Goal: Transaction & Acquisition: Purchase product/service

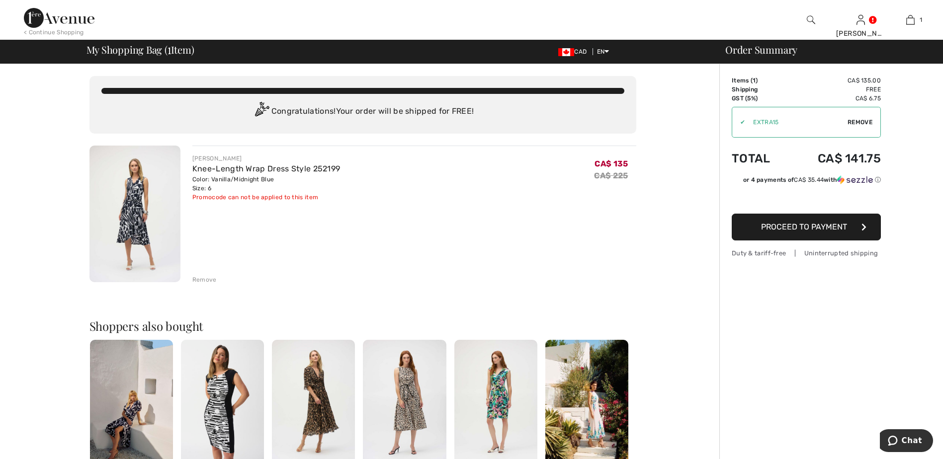
click at [205, 279] on div "Remove" at bounding box center [204, 279] width 24 height 9
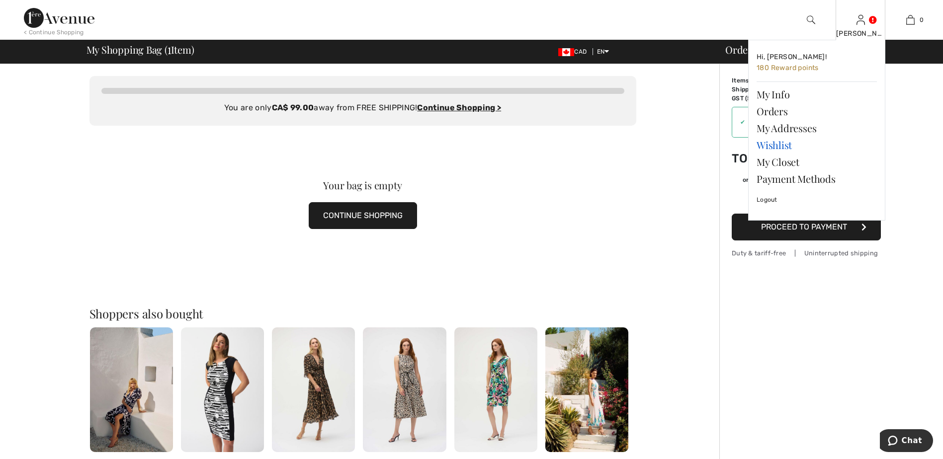
click at [774, 146] on link "Wishlist" at bounding box center [817, 145] width 120 height 17
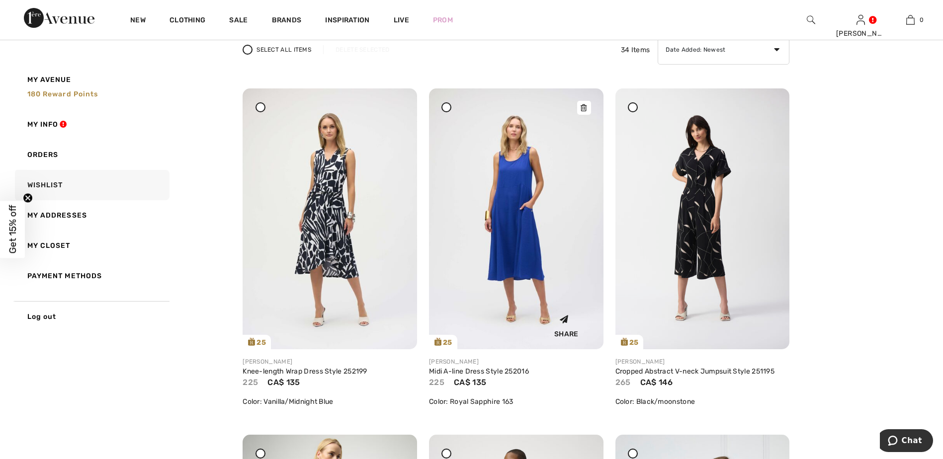
scroll to position [99, 0]
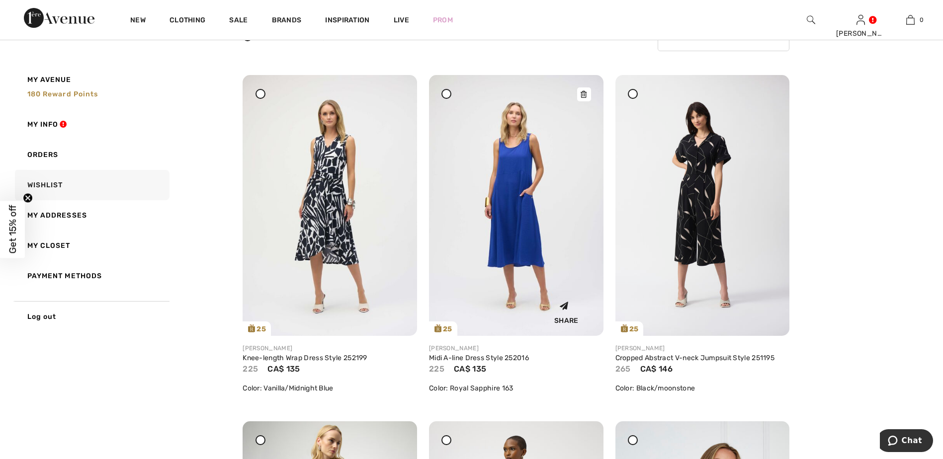
click at [508, 216] on img at bounding box center [516, 205] width 175 height 261
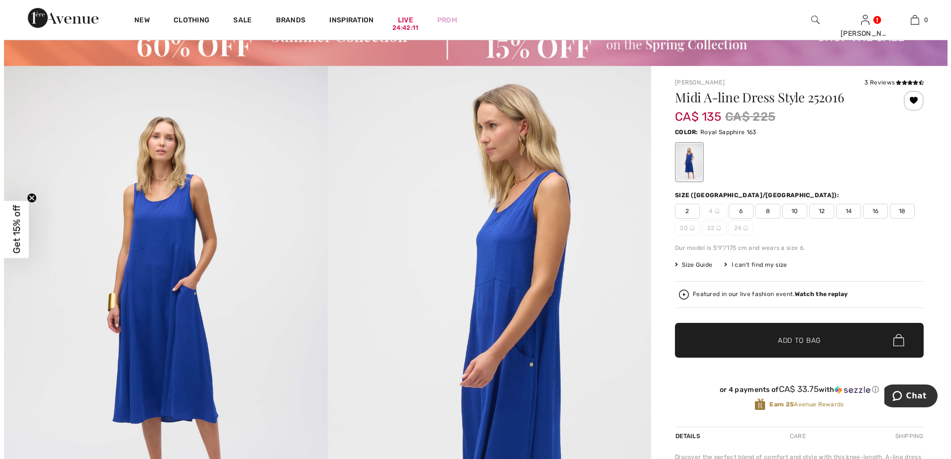
scroll to position [50, 0]
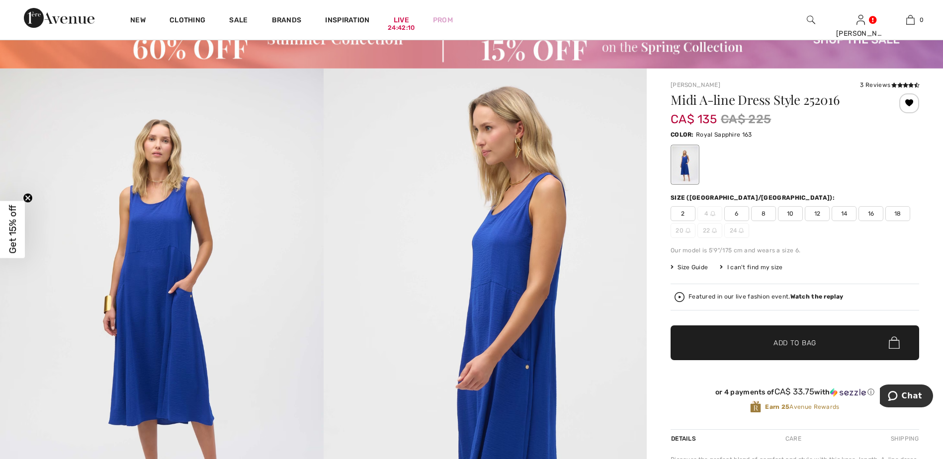
click at [502, 292] on img at bounding box center [486, 311] width 324 height 485
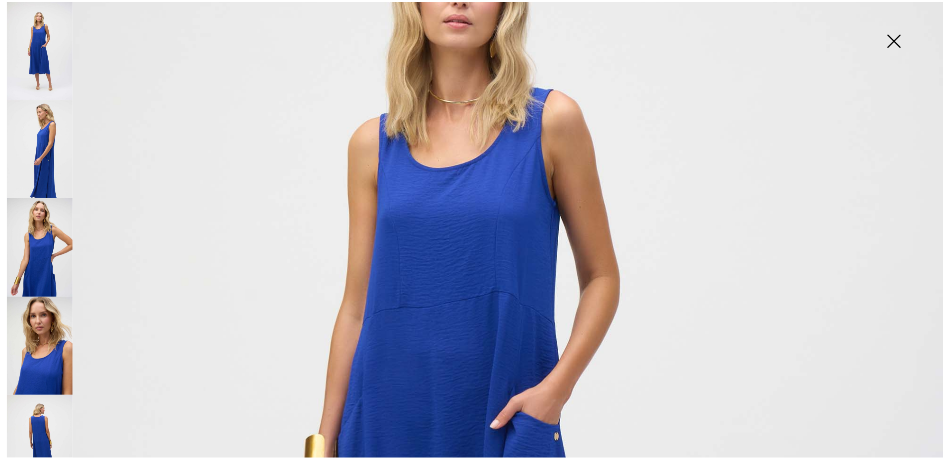
scroll to position [249, 0]
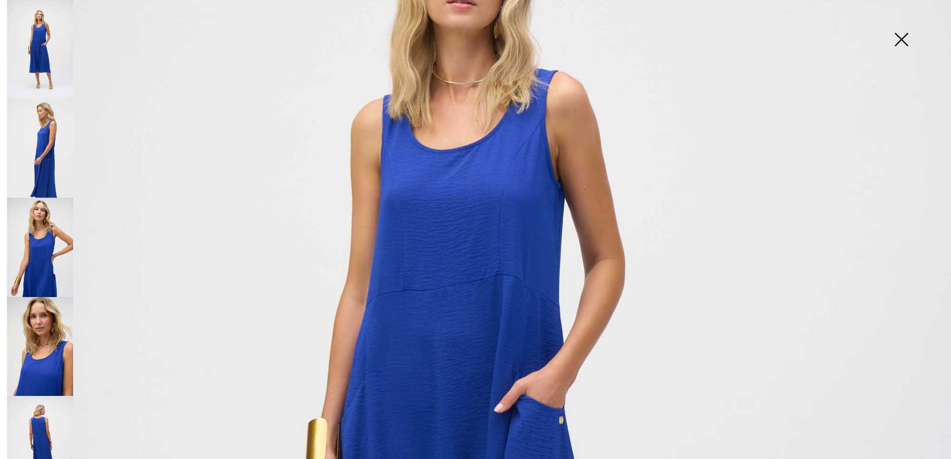
click at [36, 425] on img at bounding box center [40, 445] width 66 height 99
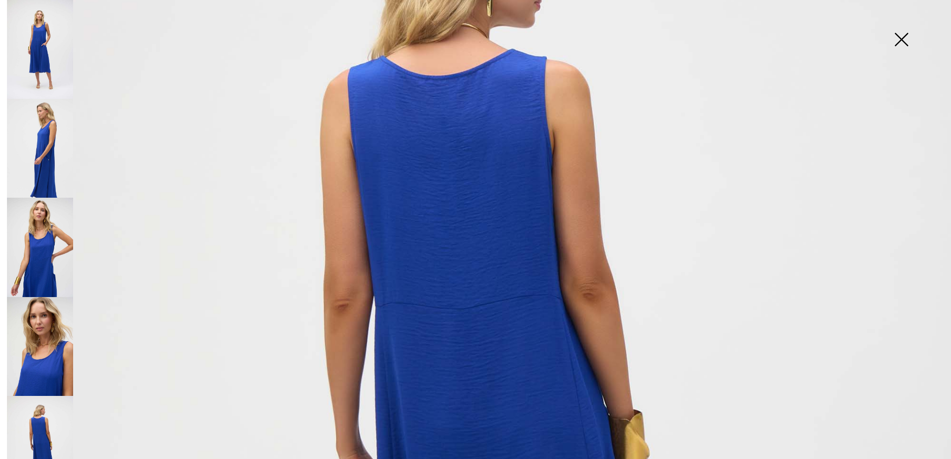
click at [901, 40] on img at bounding box center [901, 40] width 50 height 51
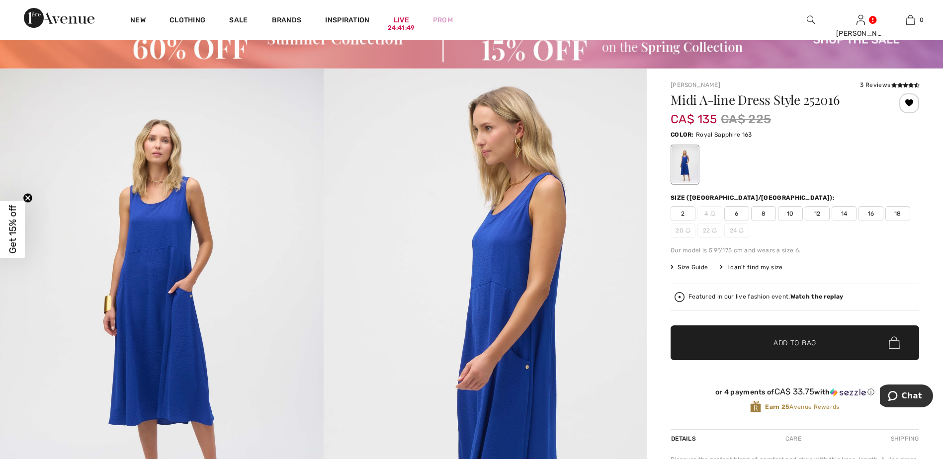
click at [740, 212] on span "6" at bounding box center [736, 213] width 25 height 15
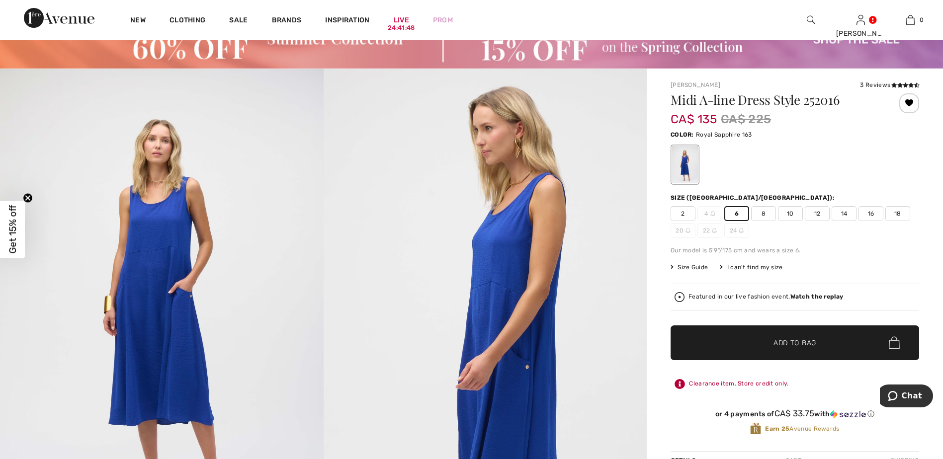
click at [788, 341] on span "Add to Bag" at bounding box center [795, 343] width 43 height 10
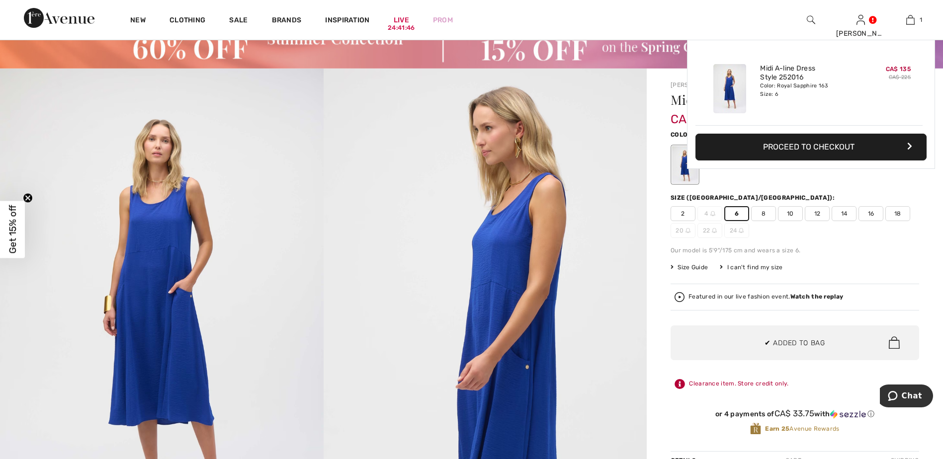
scroll to position [0, 0]
click at [805, 147] on button "Proceed to Checkout" at bounding box center [811, 147] width 231 height 27
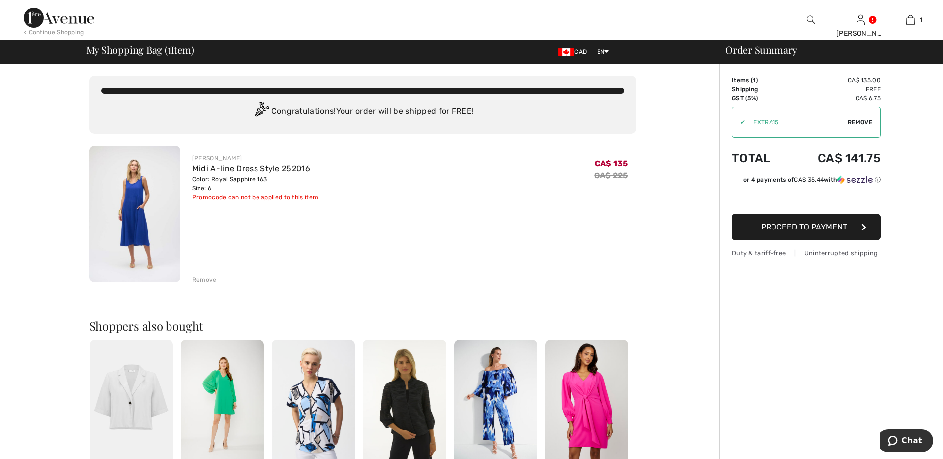
click at [200, 278] on div "Remove" at bounding box center [204, 279] width 24 height 9
